Goal: Browse casually: Explore the website without a specific task or goal

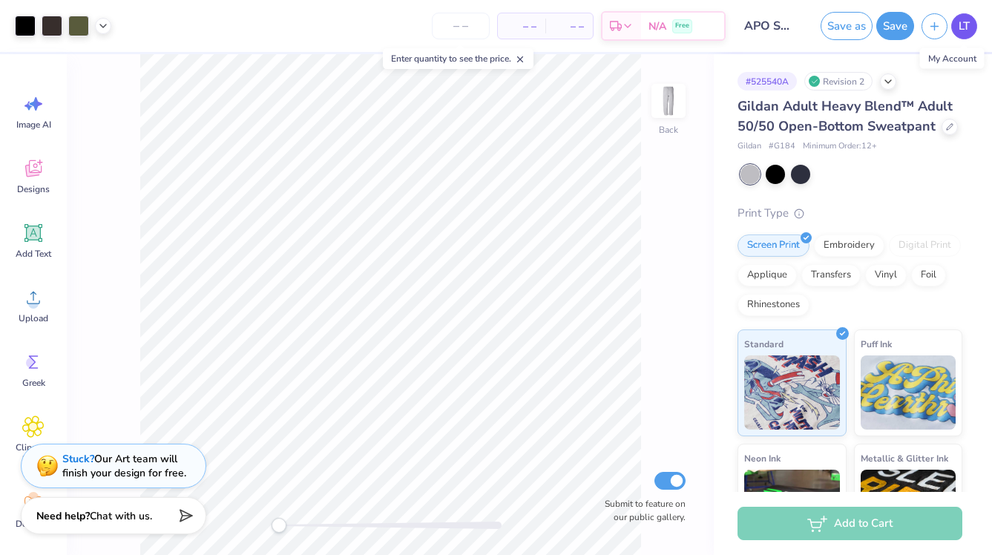
click at [959, 25] on span "LT" at bounding box center [964, 26] width 11 height 17
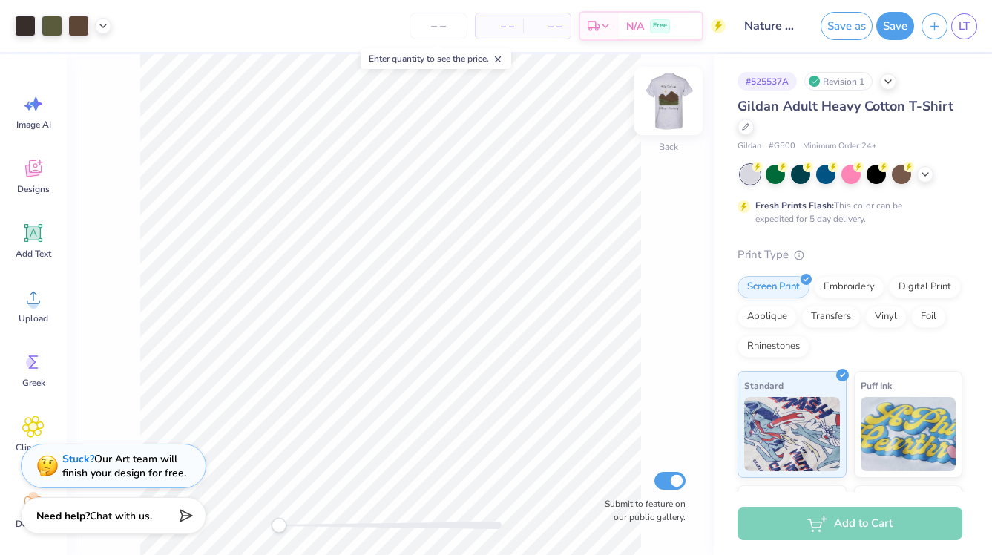
click at [674, 99] on img at bounding box center [668, 100] width 59 height 59
click at [674, 101] on img at bounding box center [668, 100] width 59 height 59
click at [663, 108] on img at bounding box center [668, 100] width 59 height 59
click at [669, 107] on img at bounding box center [668, 100] width 59 height 59
click at [902, 174] on div at bounding box center [901, 172] width 19 height 19
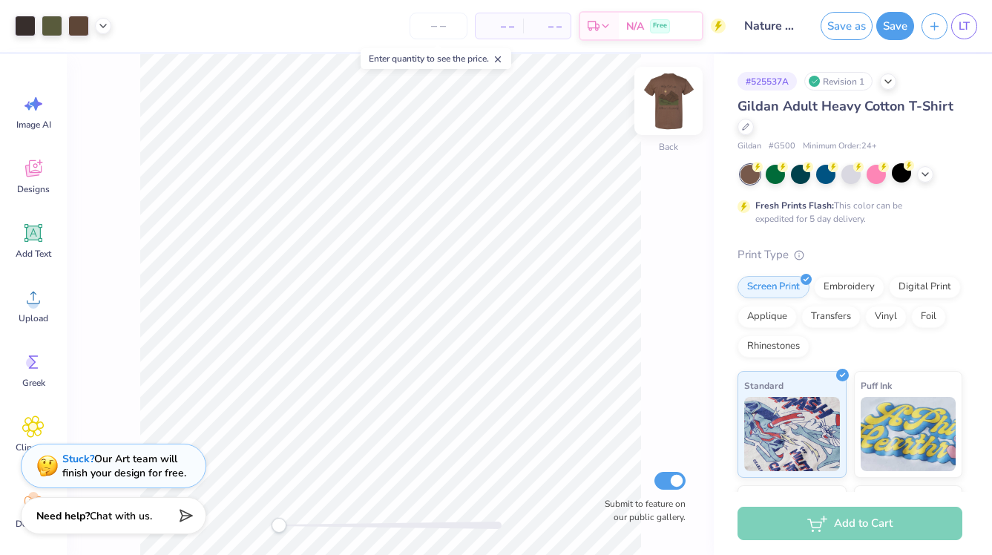
click at [671, 104] on img at bounding box center [668, 100] width 59 height 59
click at [671, 104] on img at bounding box center [669, 101] width 30 height 30
click at [925, 177] on icon at bounding box center [925, 173] width 12 height 12
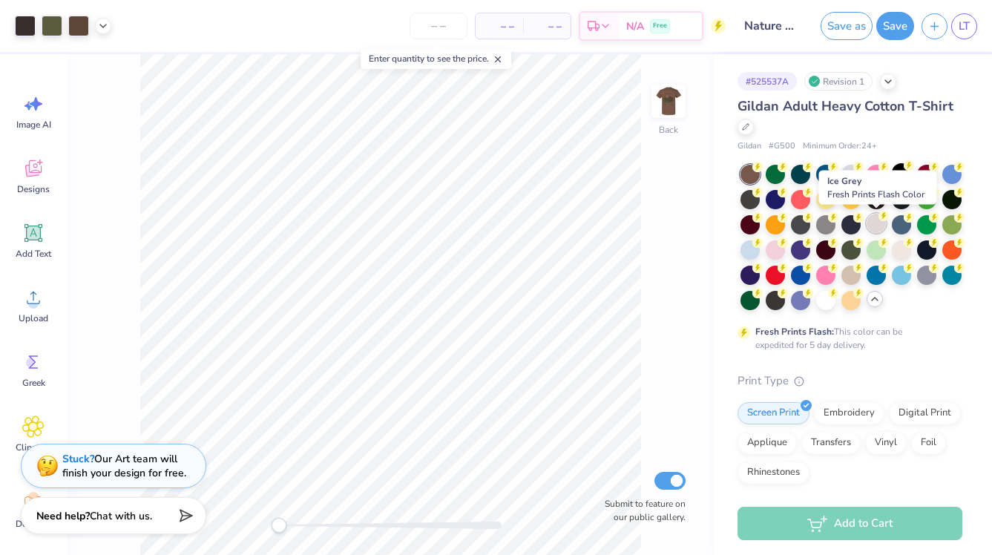
click at [878, 225] on div at bounding box center [876, 223] width 19 height 19
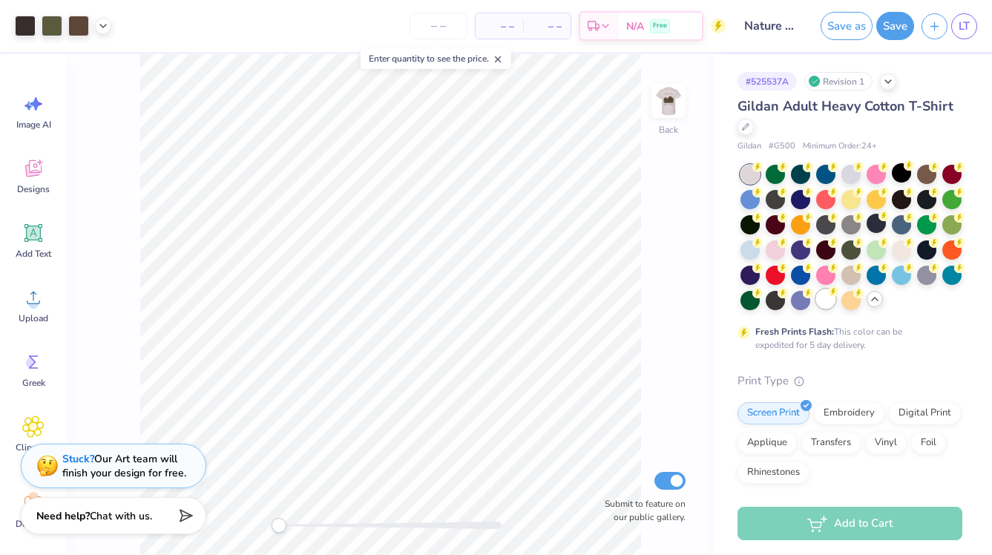
click at [825, 304] on div at bounding box center [825, 298] width 19 height 19
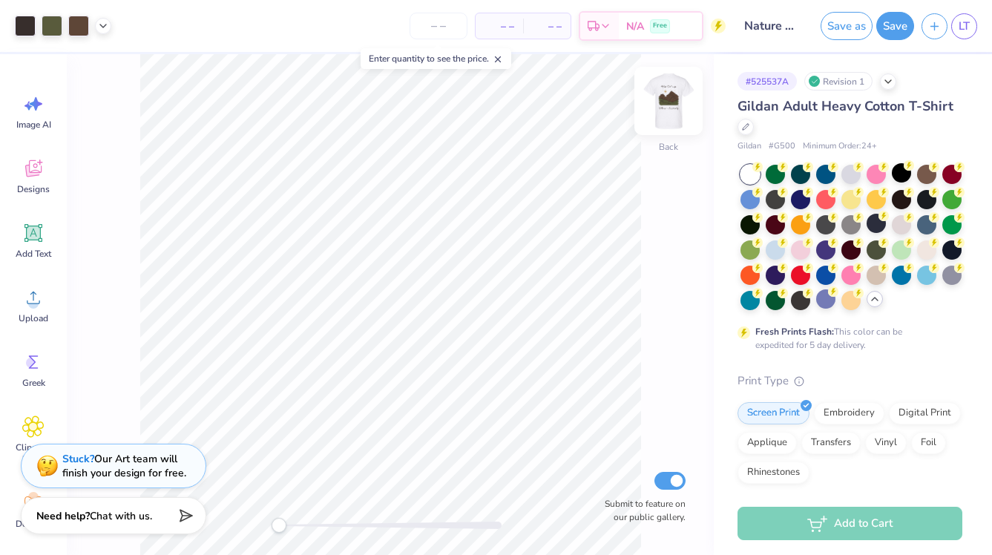
click at [669, 119] on img at bounding box center [668, 100] width 59 height 59
click at [678, 108] on img at bounding box center [668, 100] width 59 height 59
click at [952, 275] on div at bounding box center [951, 273] width 19 height 19
click at [847, 176] on div at bounding box center [850, 172] width 19 height 19
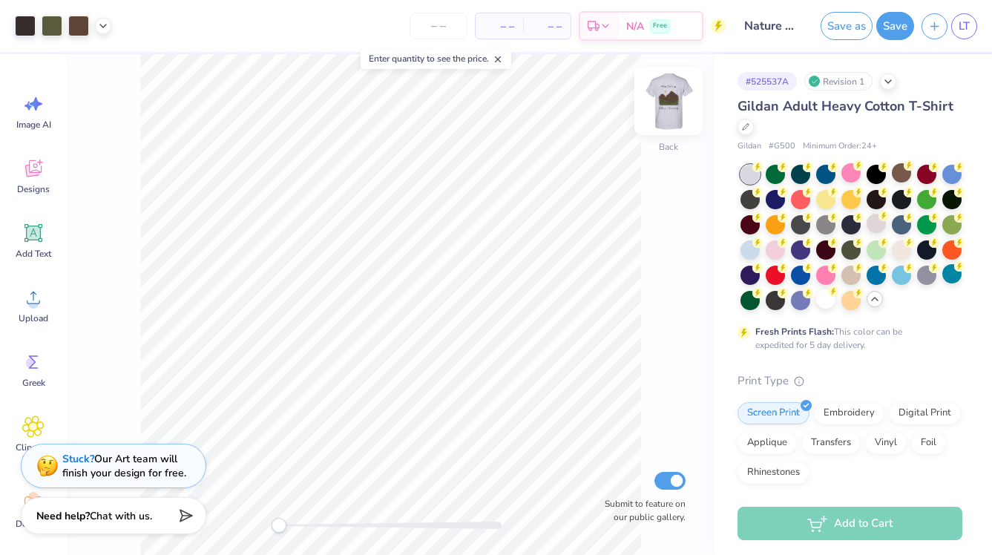
click at [671, 107] on img at bounding box center [668, 100] width 59 height 59
click at [965, 25] on span "LT" at bounding box center [964, 26] width 11 height 17
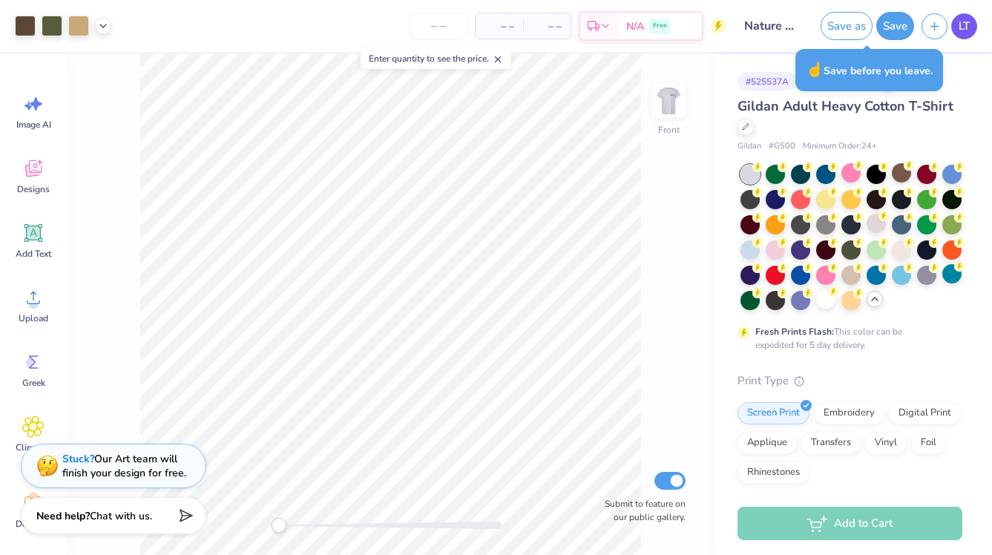
click at [961, 20] on span "LT" at bounding box center [964, 26] width 11 height 17
